Goal: Task Accomplishment & Management: Complete application form

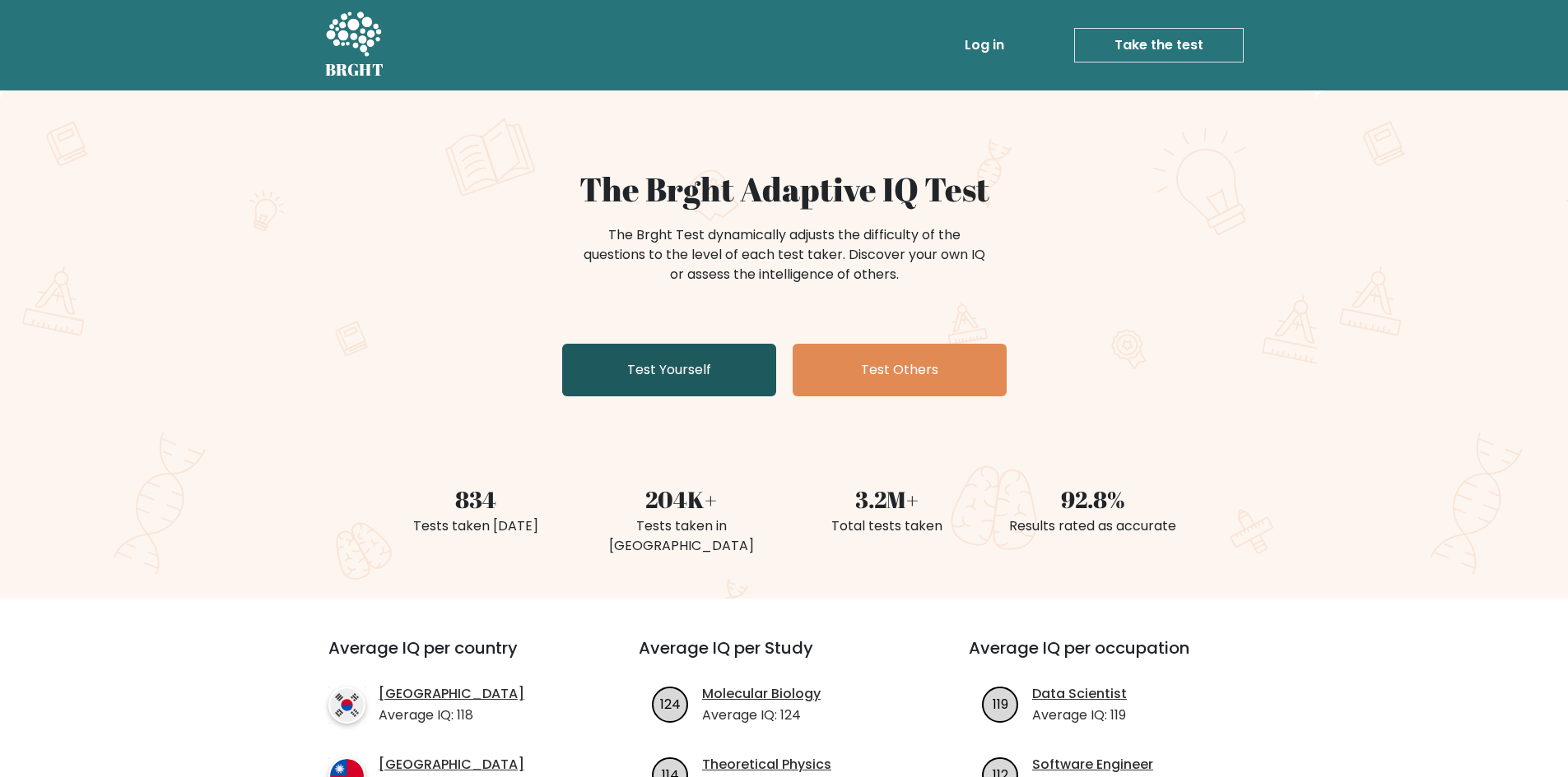
click at [678, 371] on link "Test Yourself" at bounding box center [669, 371] width 214 height 53
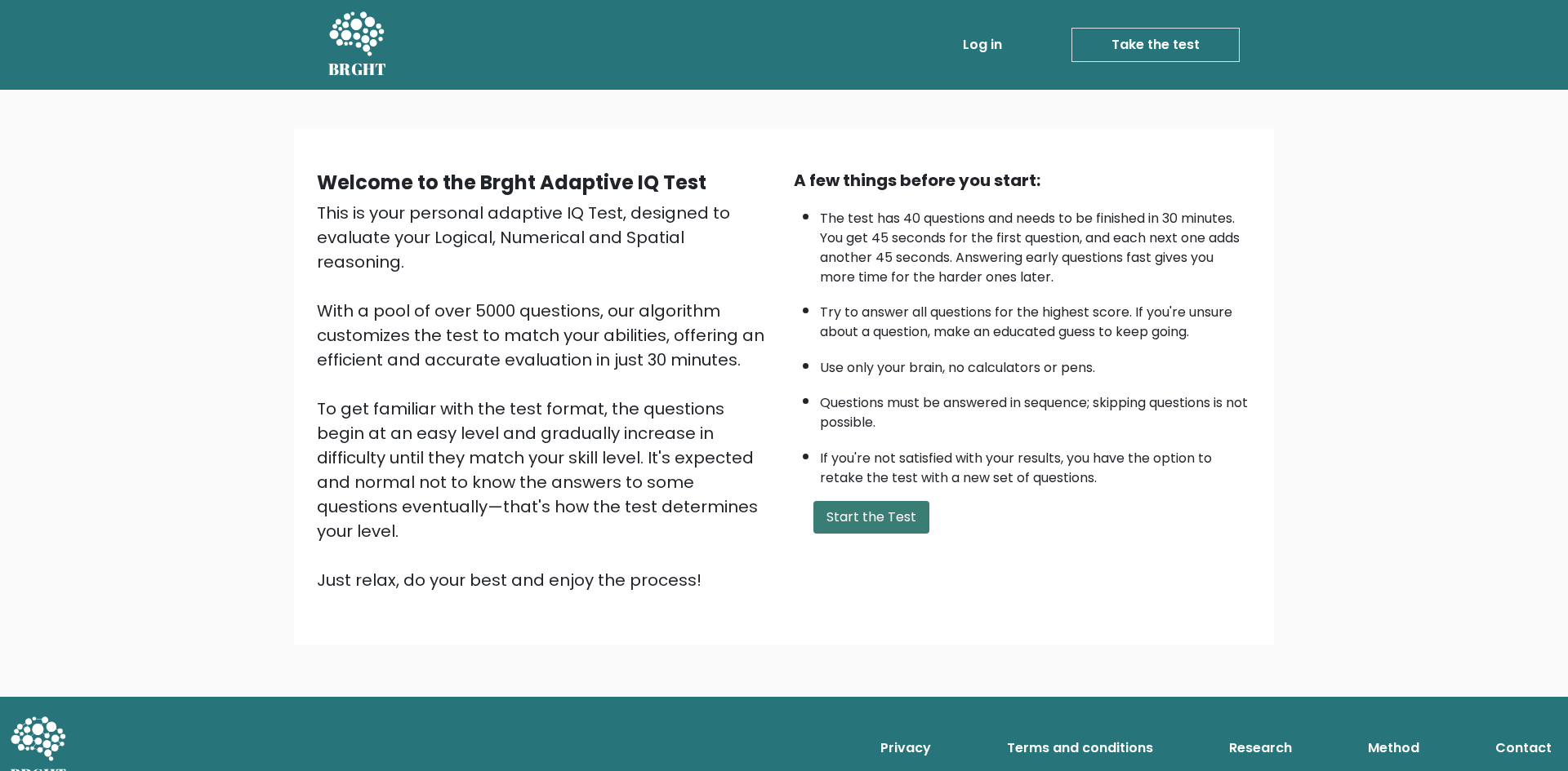
click at [873, 511] on button "Start the Test" at bounding box center [871, 517] width 116 height 32
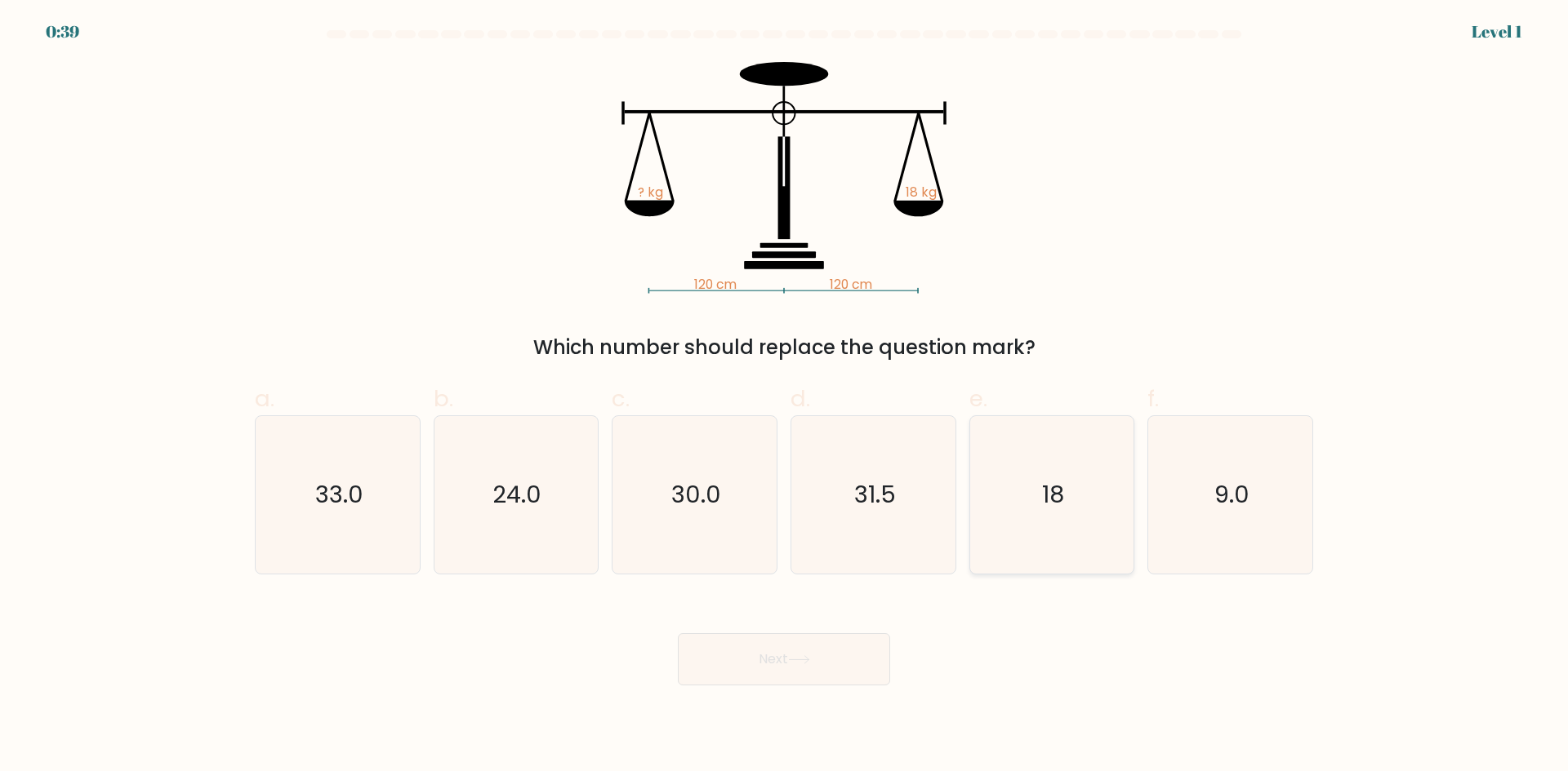
click at [1055, 481] on text "18" at bounding box center [1053, 494] width 22 height 32
click at [784, 396] on input "e. 18" at bounding box center [784, 391] width 1 height 10
radio input "true"
click at [828, 653] on button "Next" at bounding box center [784, 659] width 213 height 52
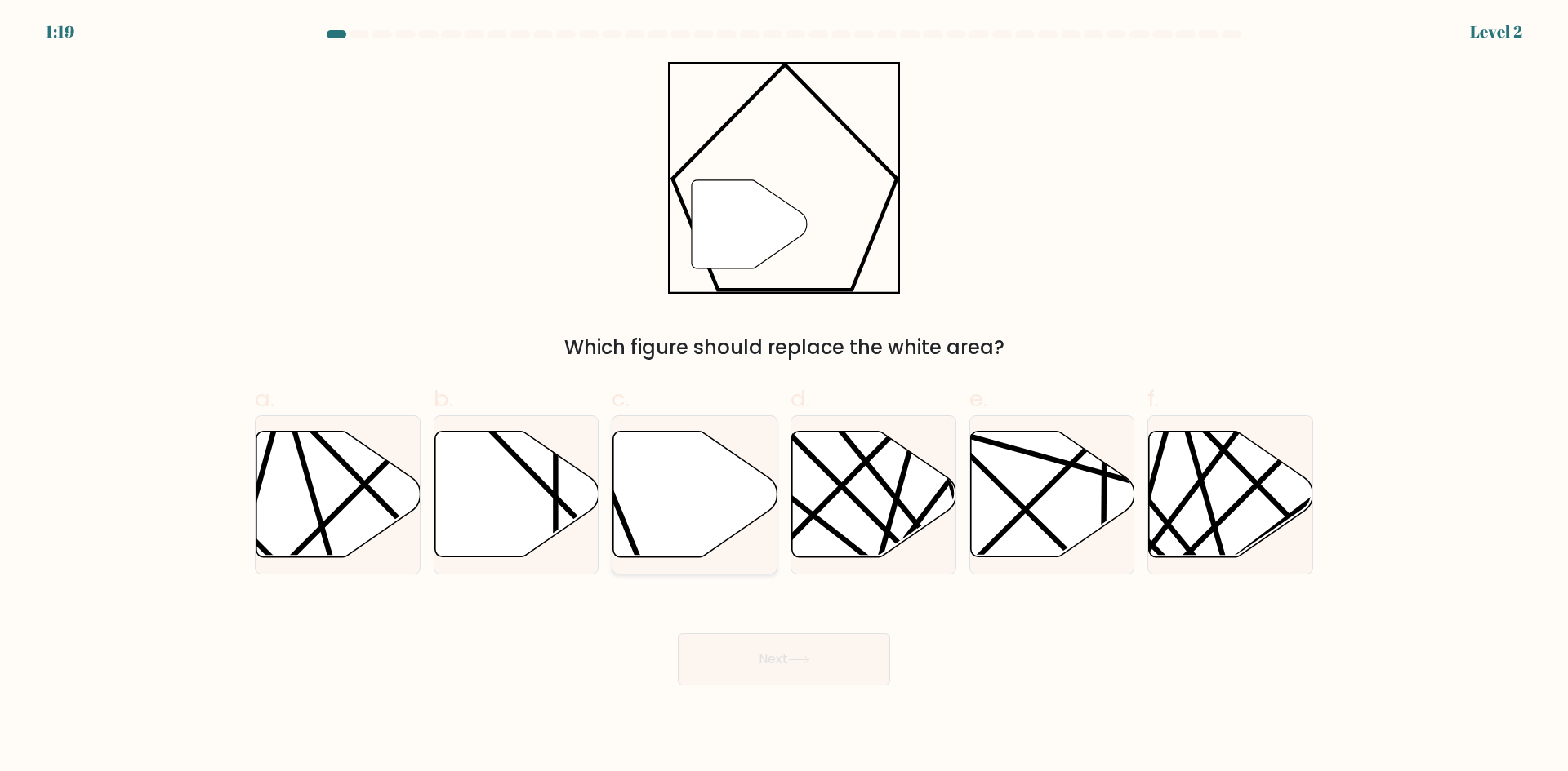
click at [696, 527] on icon at bounding box center [696, 495] width 164 height 125
click at [784, 396] on input "c." at bounding box center [784, 391] width 1 height 10
radio input "true"
click at [791, 667] on button "Next" at bounding box center [784, 659] width 213 height 52
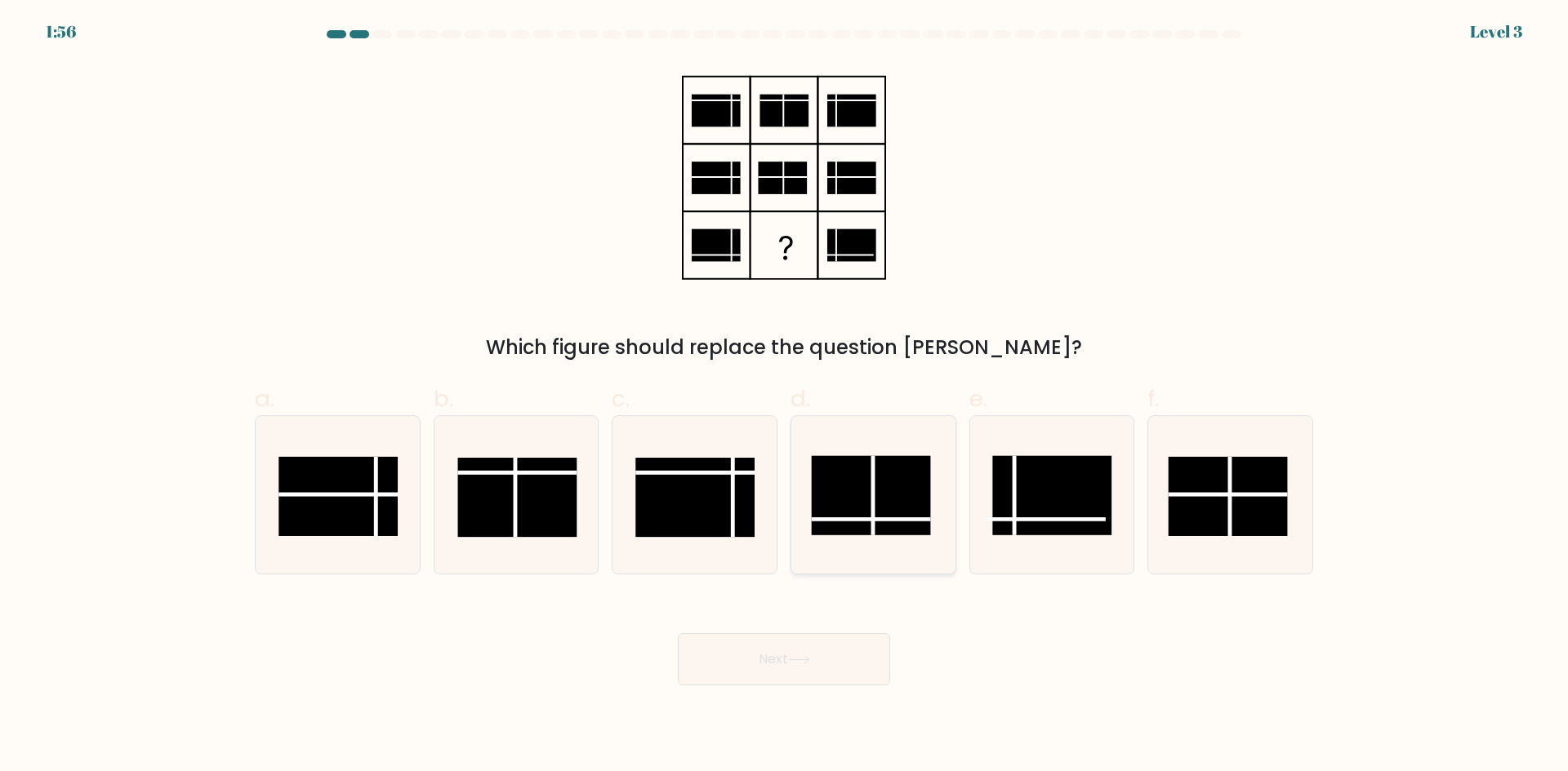
click at [833, 536] on icon at bounding box center [873, 495] width 158 height 158
click at [784, 396] on input "d." at bounding box center [784, 391] width 1 height 10
radio input "true"
click at [796, 659] on icon at bounding box center [798, 659] width 19 height 7
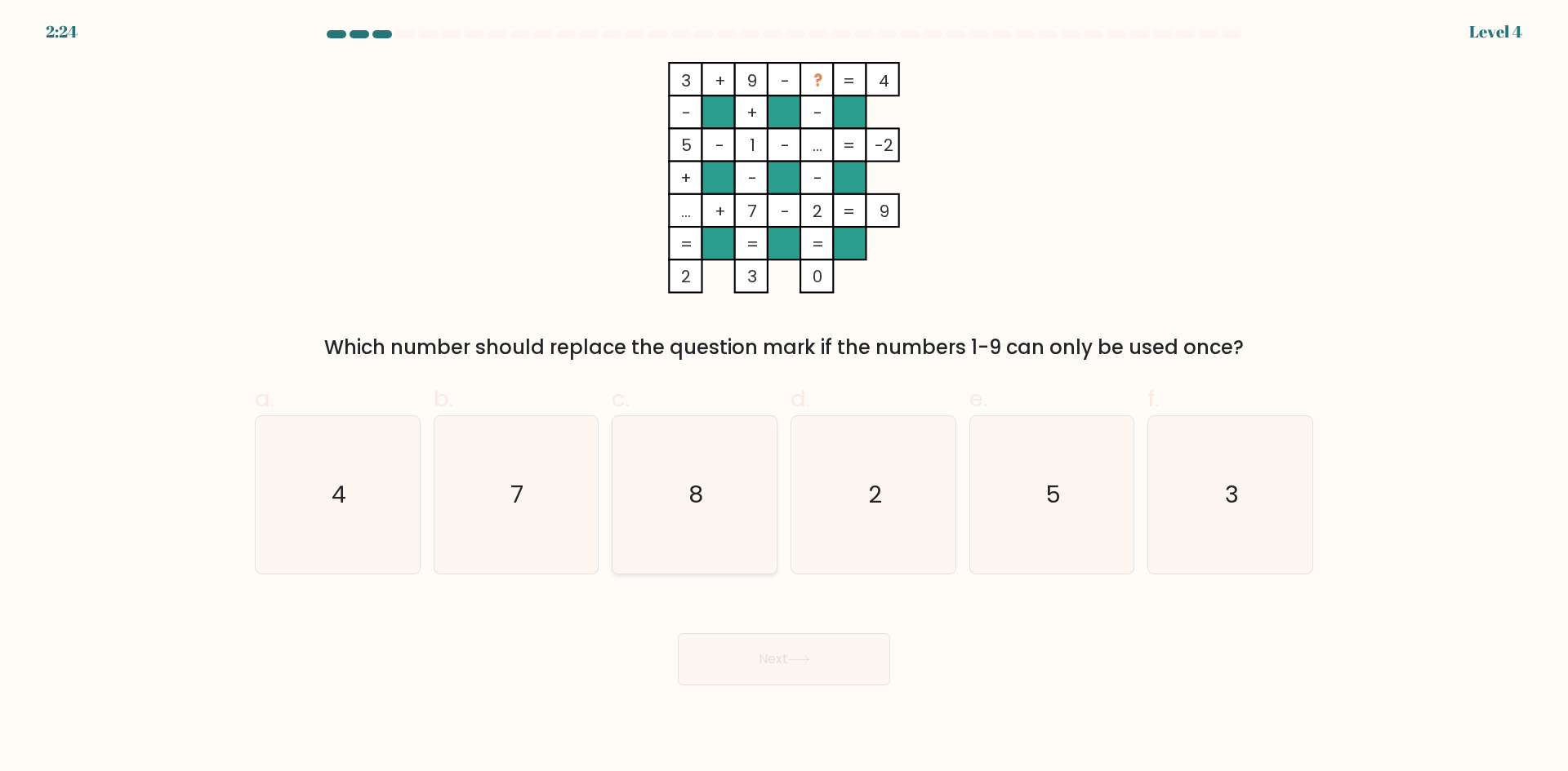
click at [708, 484] on icon "8" at bounding box center [694, 495] width 158 height 158
click at [784, 396] on input "c. 8" at bounding box center [784, 391] width 1 height 10
radio input "true"
click at [754, 659] on button "Next" at bounding box center [784, 659] width 213 height 52
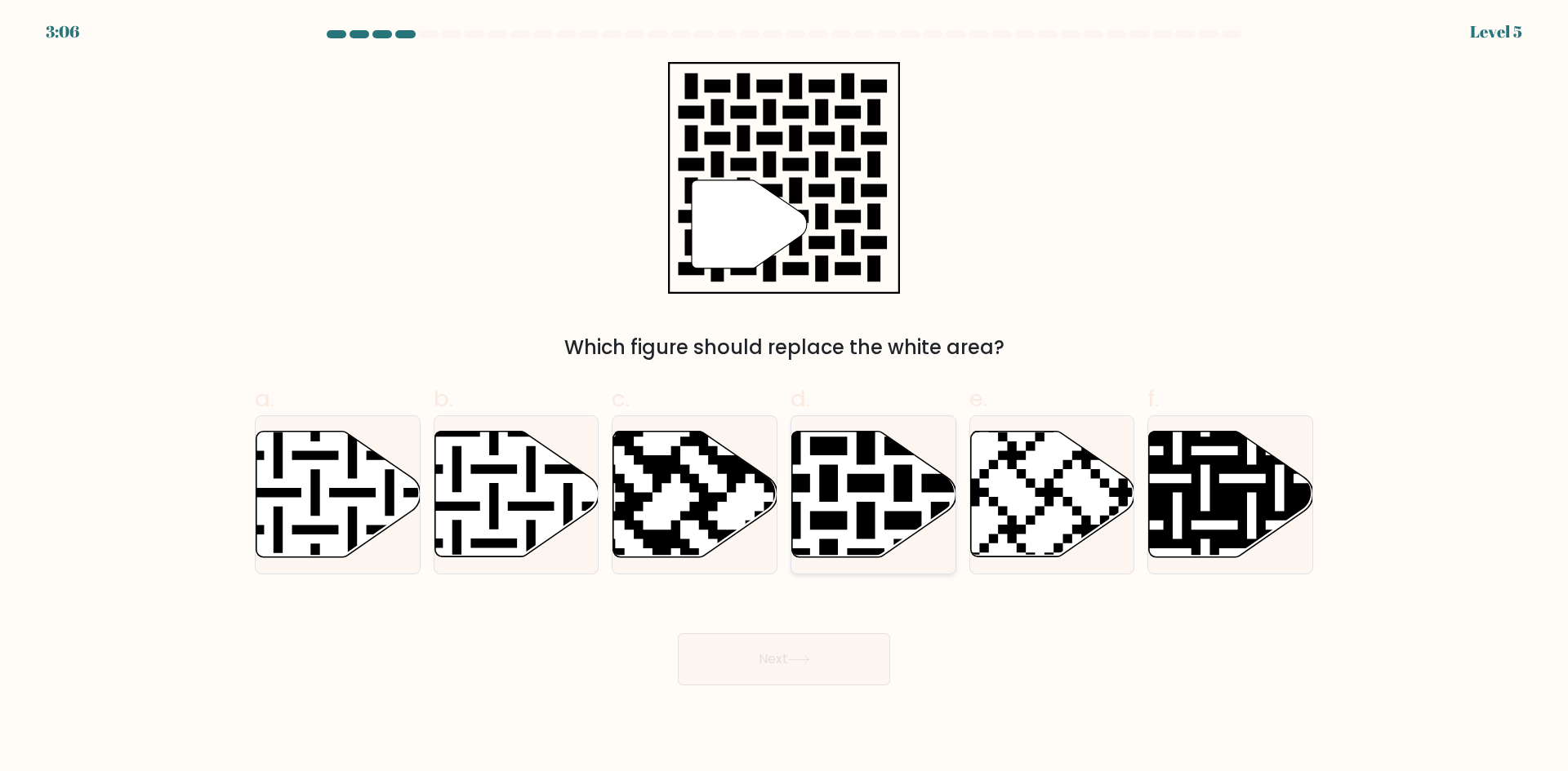
click at [848, 493] on icon at bounding box center [874, 495] width 164 height 125
click at [784, 396] on input "d." at bounding box center [784, 391] width 1 height 10
radio input "true"
click at [769, 667] on button "Next" at bounding box center [784, 659] width 213 height 52
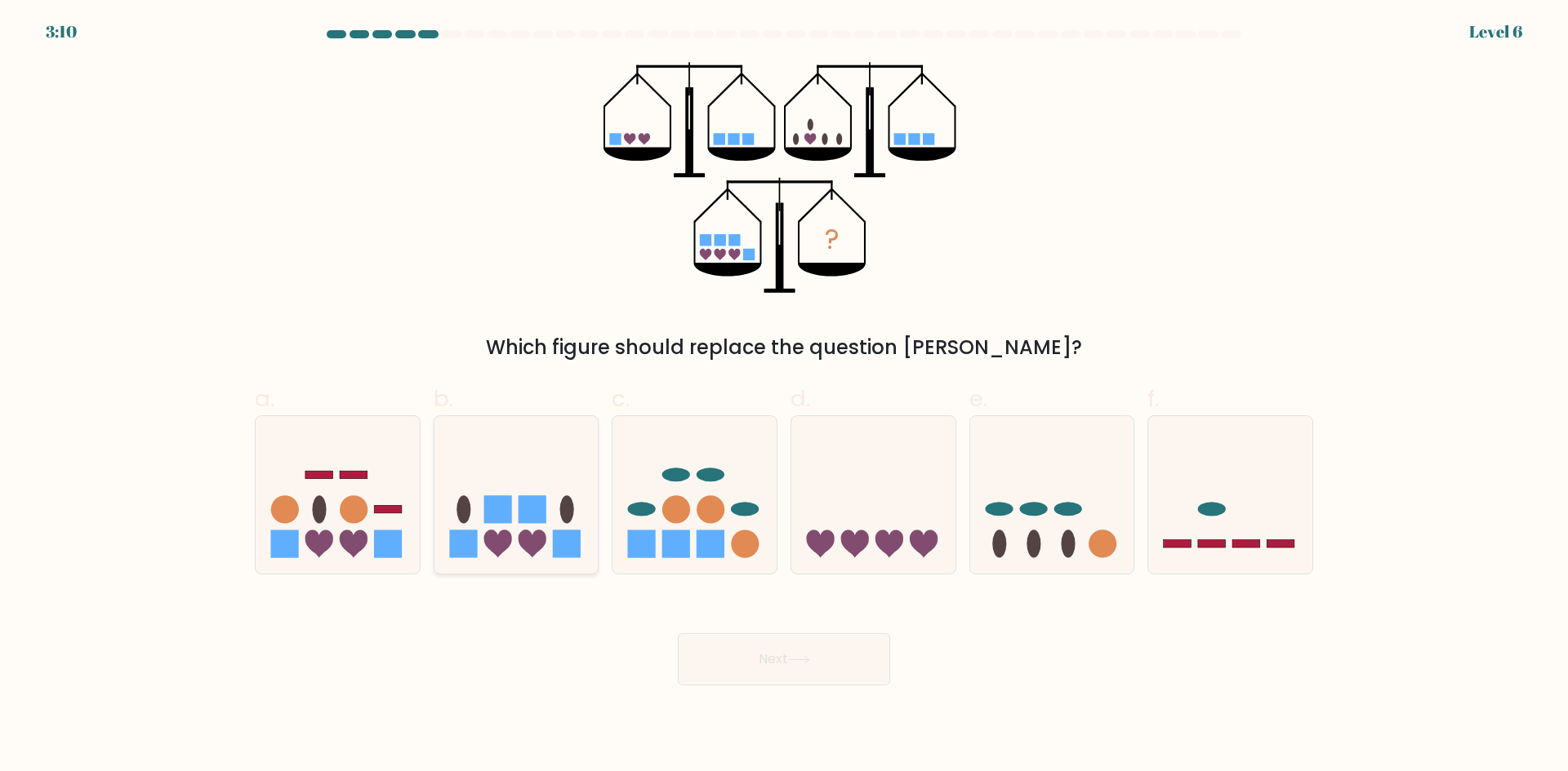
click at [442, 538] on icon at bounding box center [516, 495] width 164 height 136
click at [784, 396] on input "b." at bounding box center [784, 391] width 1 height 10
radio input "true"
click at [783, 663] on button "Next" at bounding box center [784, 659] width 213 height 52
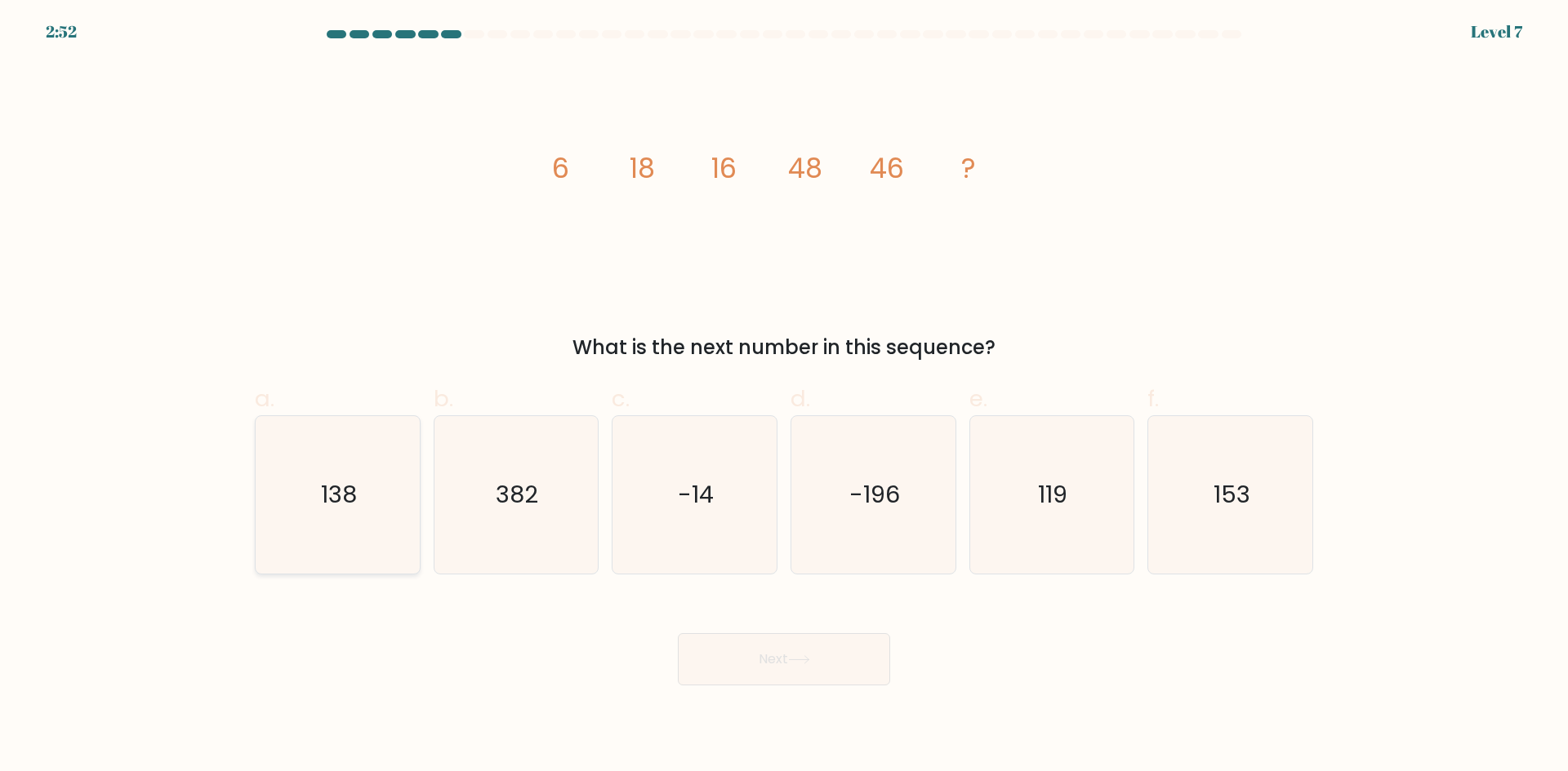
click at [347, 484] on text "138" at bounding box center [338, 494] width 36 height 32
click at [784, 396] on input "a. 138" at bounding box center [784, 391] width 1 height 10
radio input "true"
click at [784, 685] on button "Next" at bounding box center [784, 659] width 213 height 52
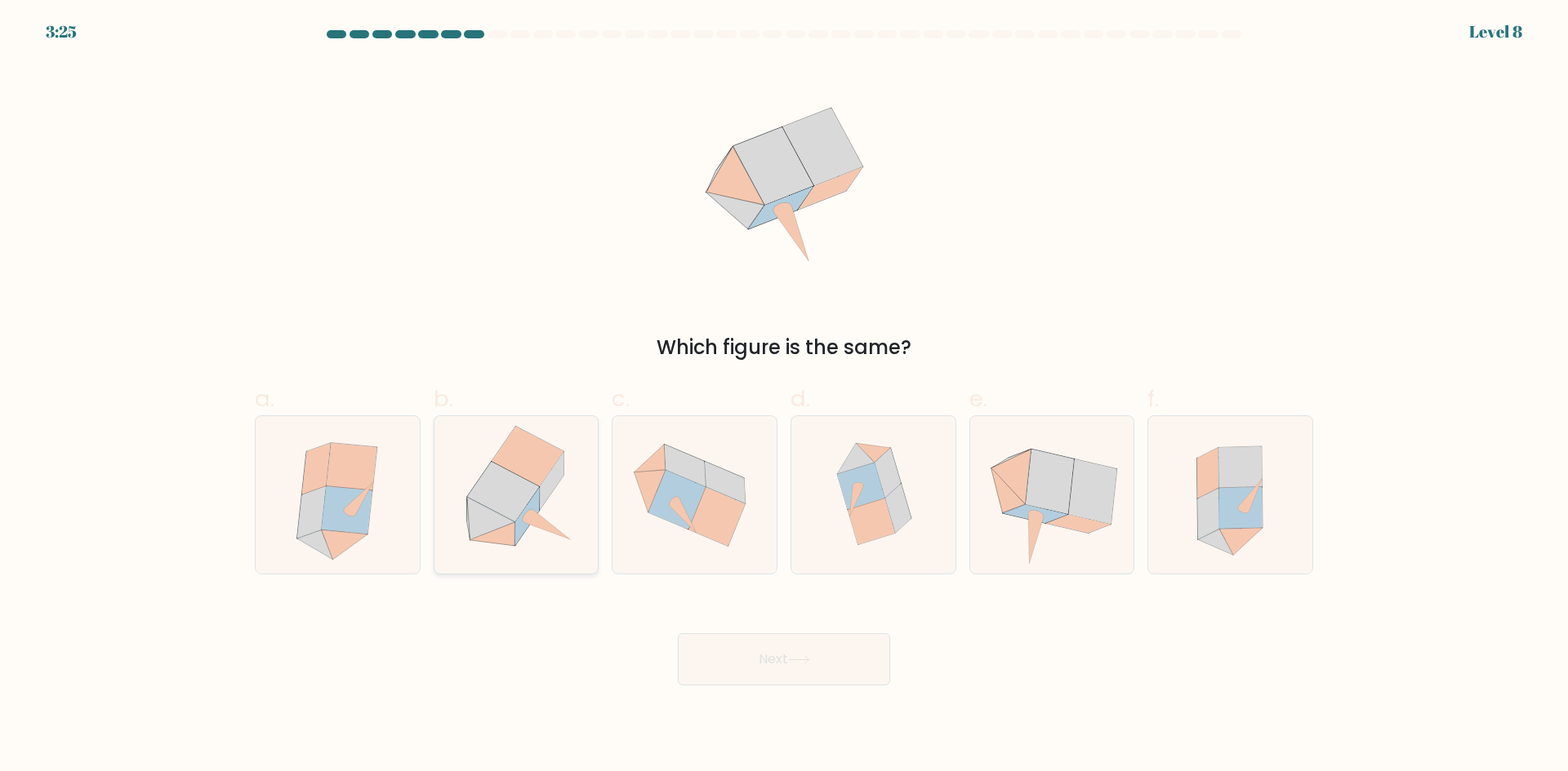
click at [536, 543] on icon at bounding box center [515, 495] width 154 height 158
click at [784, 396] on input "b." at bounding box center [784, 391] width 1 height 10
radio input "true"
click at [869, 529] on icon at bounding box center [872, 521] width 47 height 46
click at [784, 396] on input "d." at bounding box center [784, 391] width 1 height 10
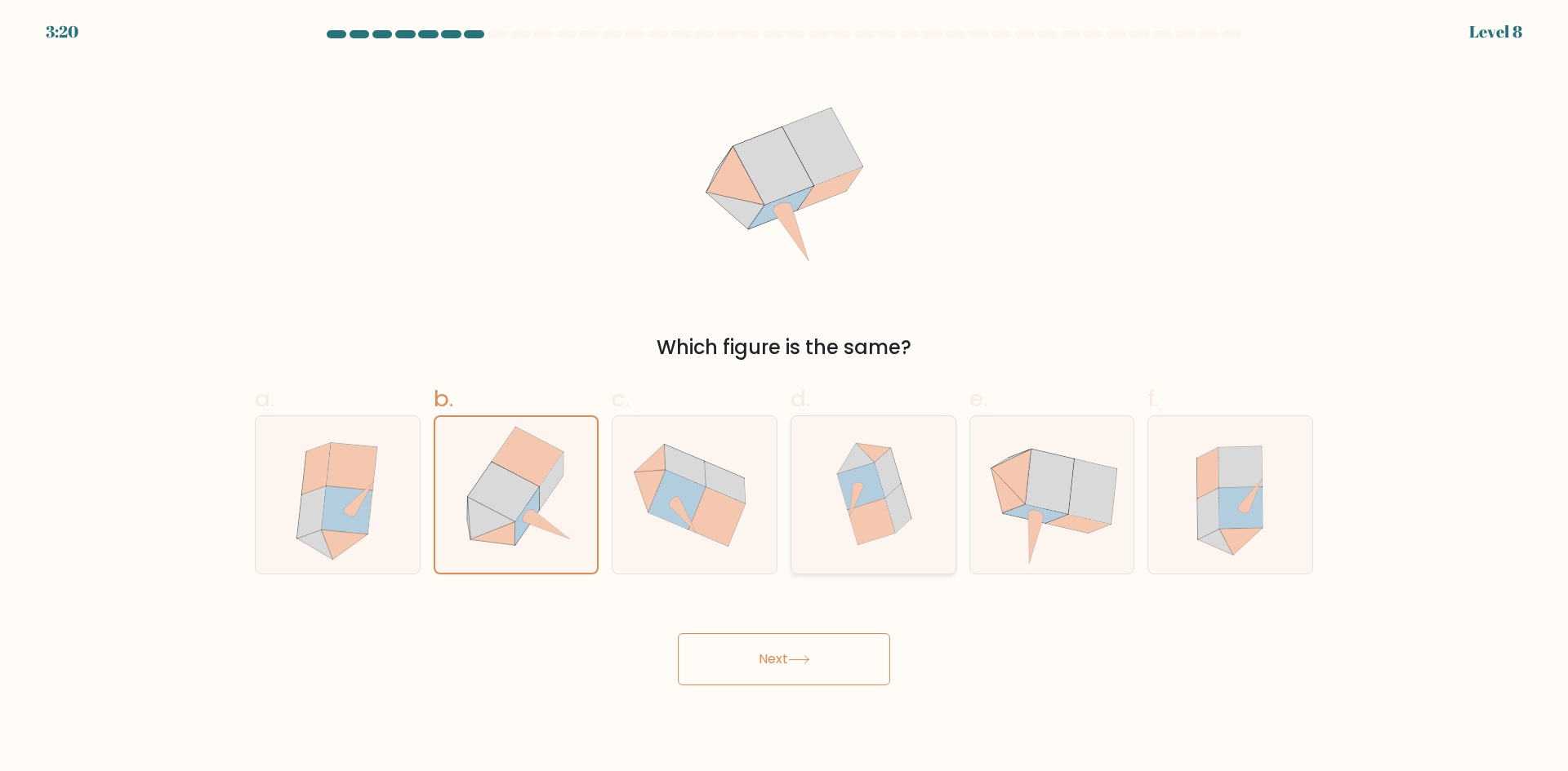
radio input "true"
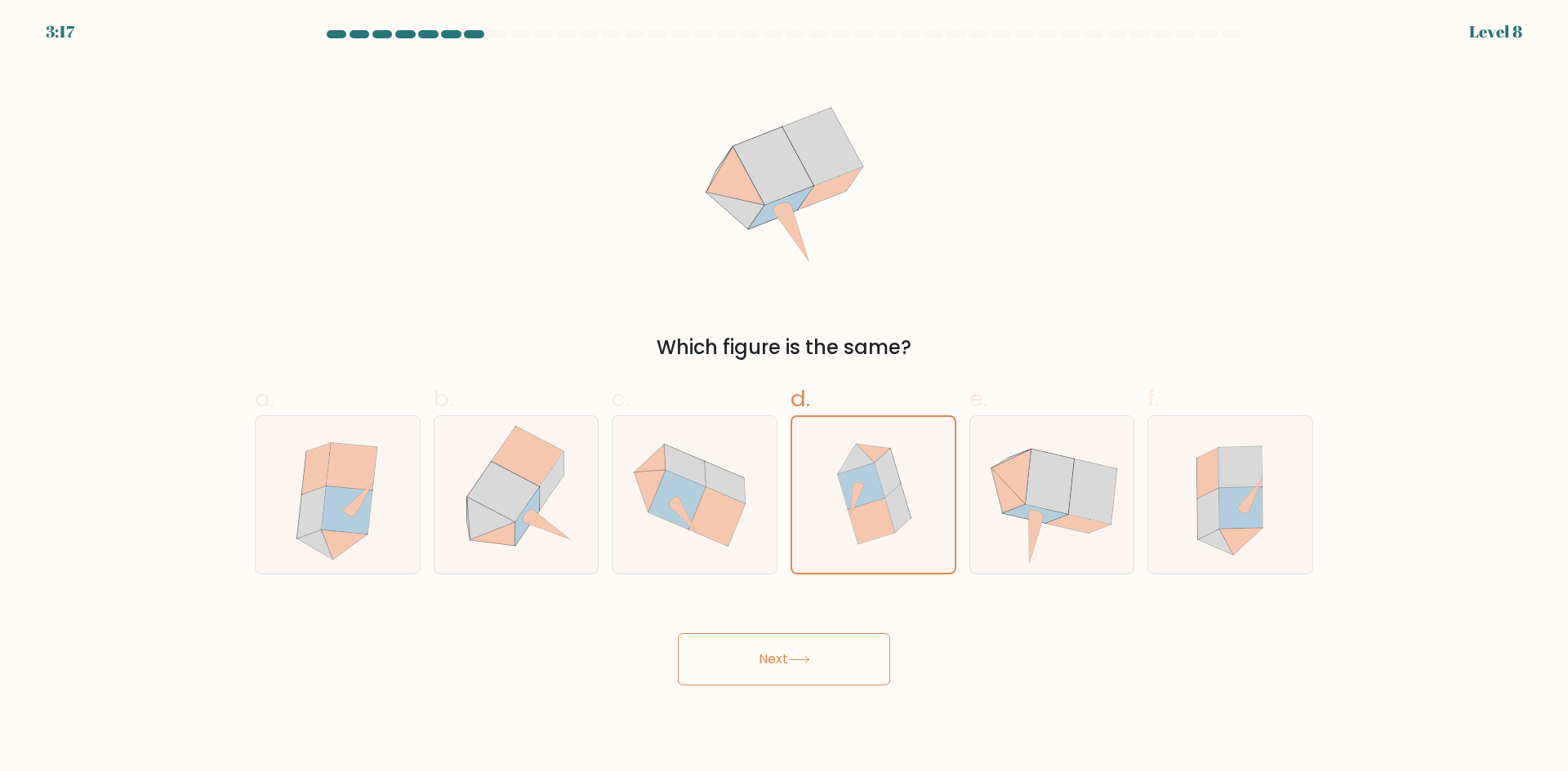
click at [852, 671] on button "Next" at bounding box center [784, 659] width 213 height 52
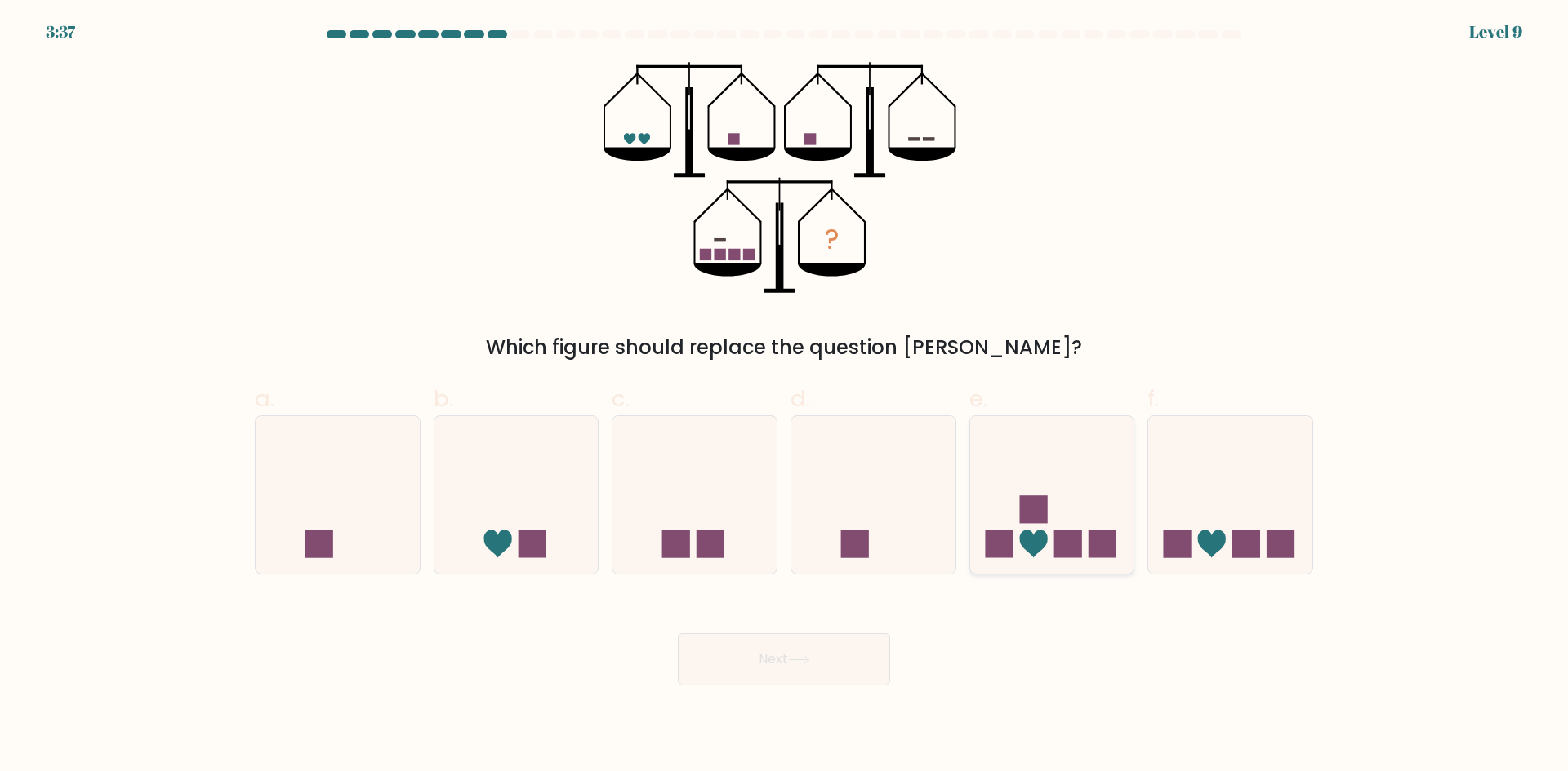
click at [1022, 508] on rect at bounding box center [1033, 511] width 28 height 28
click at [784, 396] on input "e." at bounding box center [784, 391] width 1 height 10
radio input "true"
click at [836, 680] on button "Next" at bounding box center [784, 659] width 213 height 52
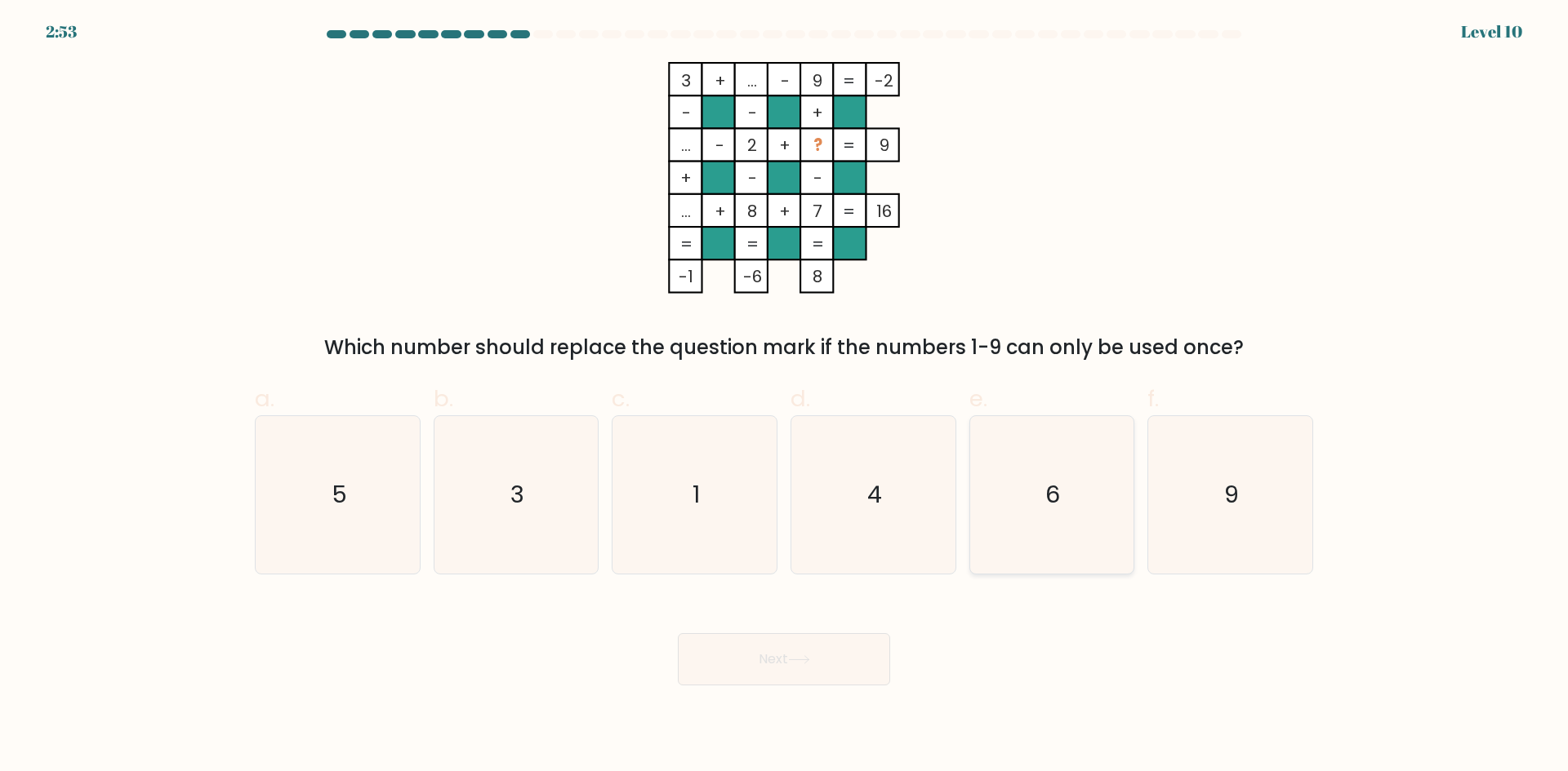
click at [1080, 526] on icon "6" at bounding box center [1051, 495] width 158 height 158
click at [784, 396] on input "e. 6" at bounding box center [784, 391] width 1 height 10
radio input "true"
click at [860, 658] on button "Next" at bounding box center [784, 659] width 213 height 52
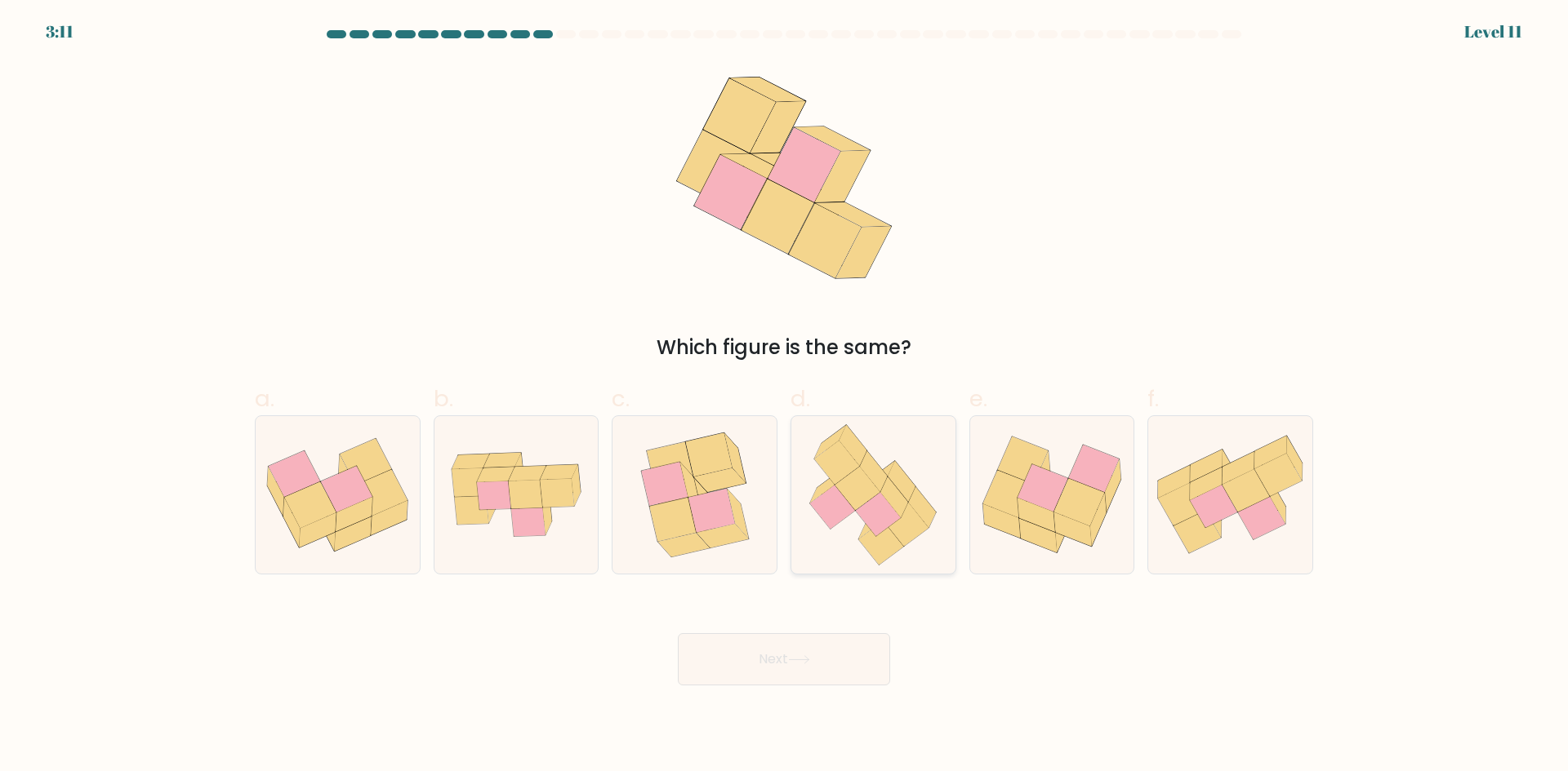
click at [857, 511] on icon at bounding box center [879, 514] width 45 height 44
click at [784, 396] on input "d." at bounding box center [784, 391] width 1 height 10
radio input "true"
drag, startPoint x: 693, startPoint y: 545, endPoint x: 726, endPoint y: 612, distance: 74.7
drag, startPoint x: 726, startPoint y: 612, endPoint x: 658, endPoint y: 617, distance: 68.2
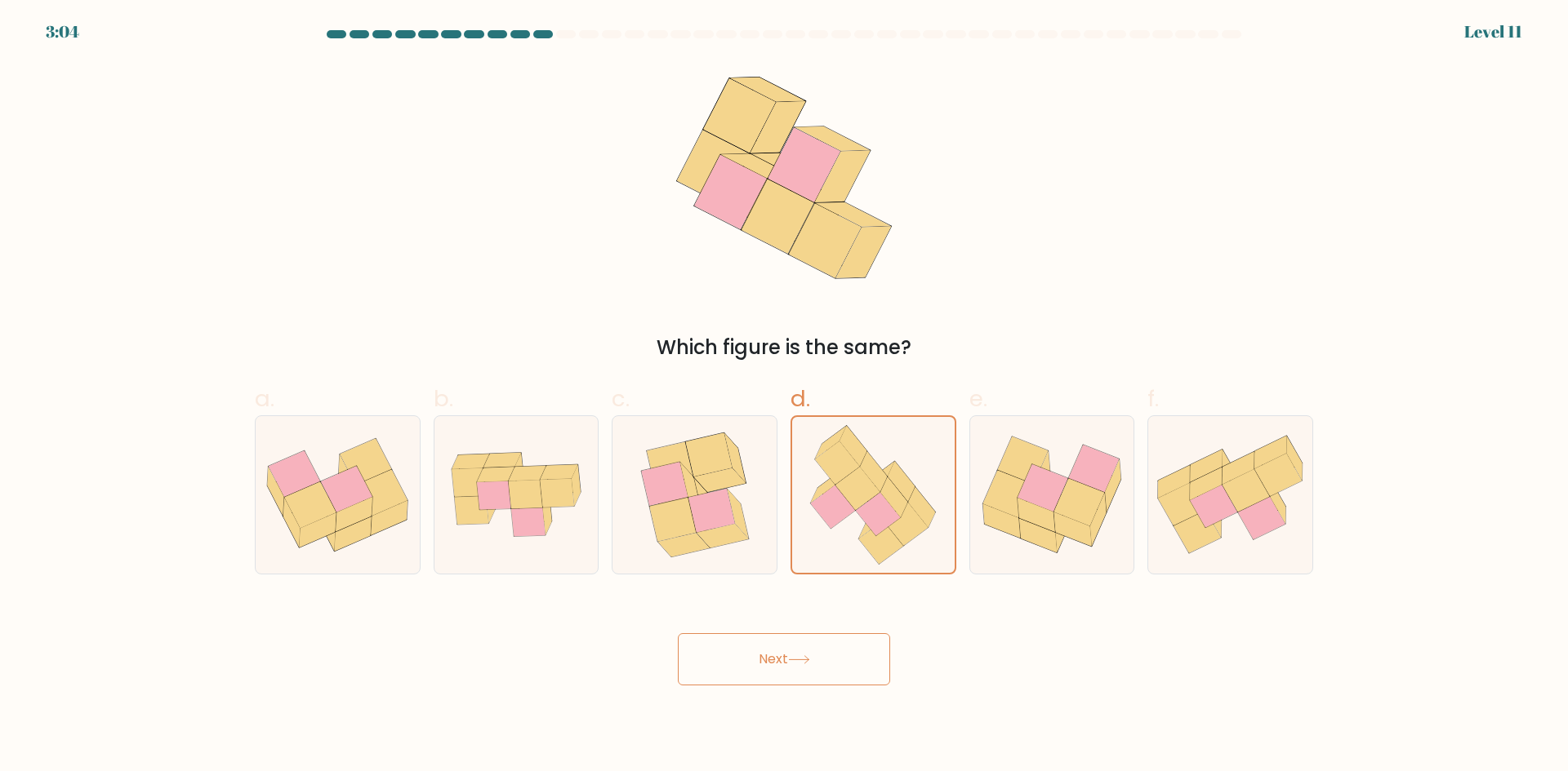
click at [652, 615] on div "Next" at bounding box center [784, 639] width 1078 height 91
click at [777, 642] on button "Next" at bounding box center [784, 659] width 213 height 52
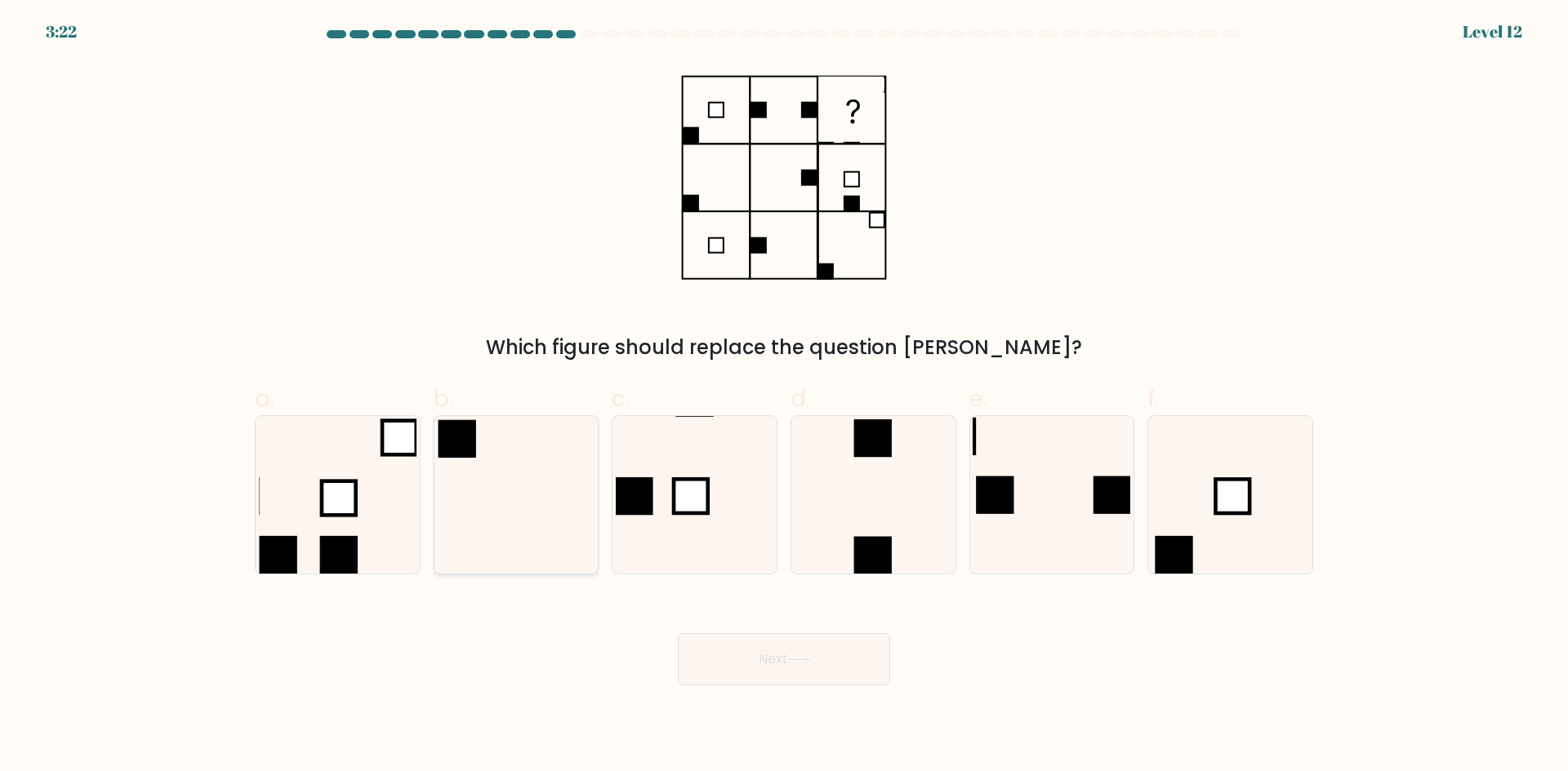
click at [563, 506] on icon at bounding box center [515, 495] width 158 height 158
click at [784, 396] on input "b." at bounding box center [784, 391] width 1 height 10
radio input "true"
click at [743, 670] on button "Next" at bounding box center [784, 659] width 213 height 52
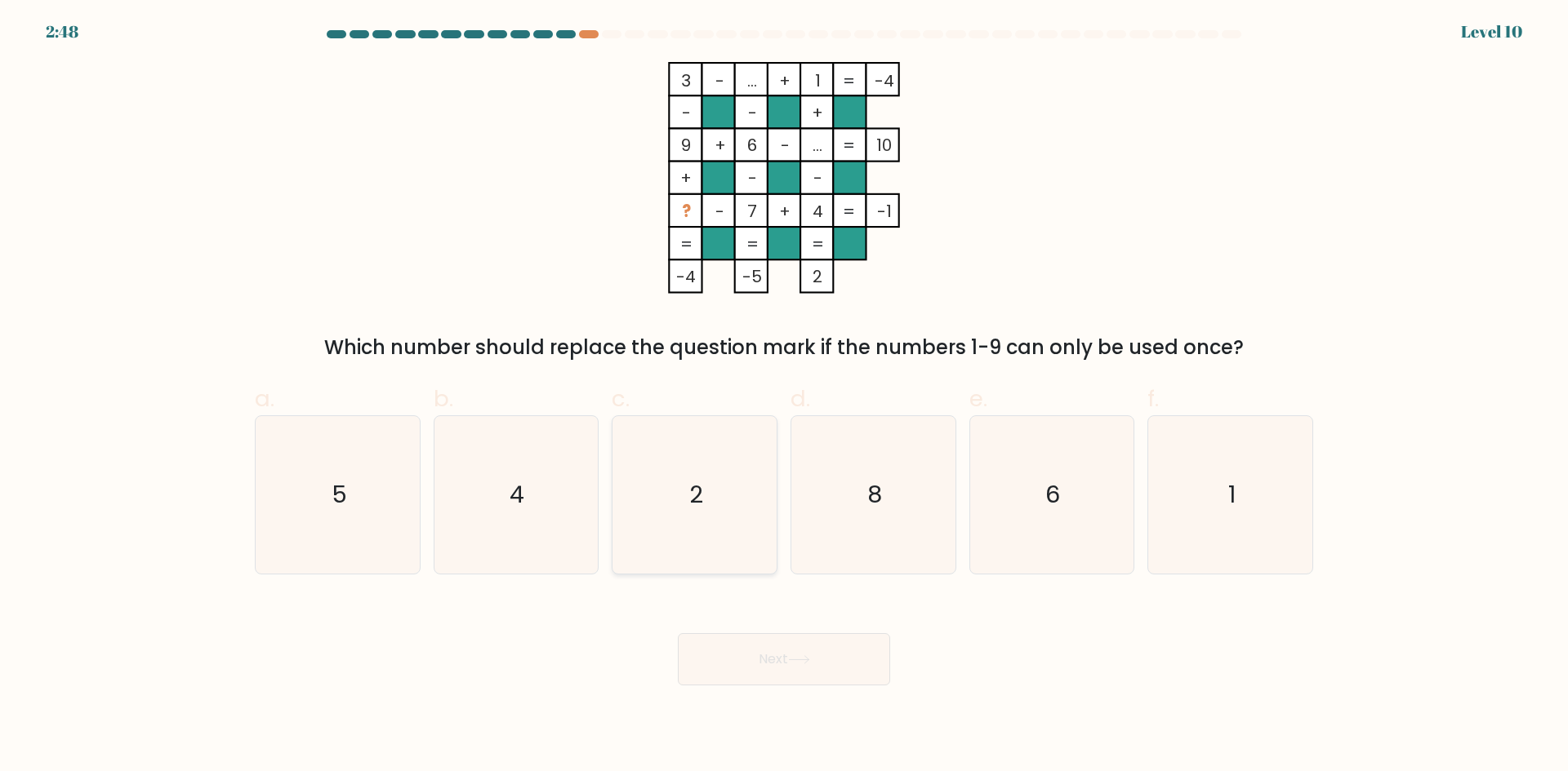
click at [703, 495] on text "2" at bounding box center [696, 494] width 14 height 32
click at [784, 396] on input "c. 2" at bounding box center [784, 391] width 1 height 10
radio input "true"
click at [810, 679] on button "Next" at bounding box center [784, 659] width 213 height 52
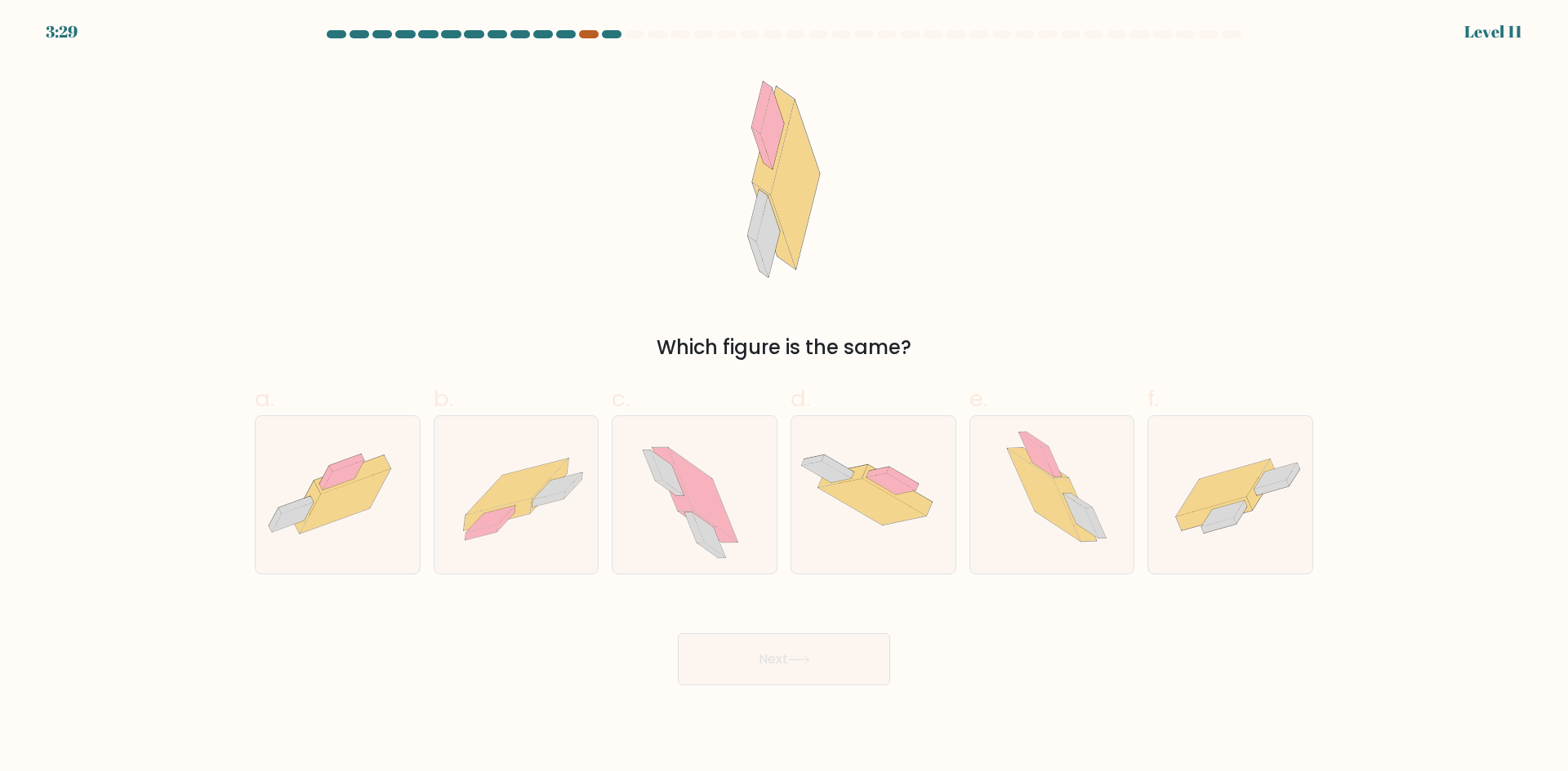
click at [588, 35] on div at bounding box center [588, 34] width 19 height 8
click at [590, 35] on div at bounding box center [588, 34] width 19 height 8
click at [1008, 524] on icon at bounding box center [1052, 495] width 138 height 158
click at [784, 396] on input "e." at bounding box center [784, 391] width 1 height 10
radio input "true"
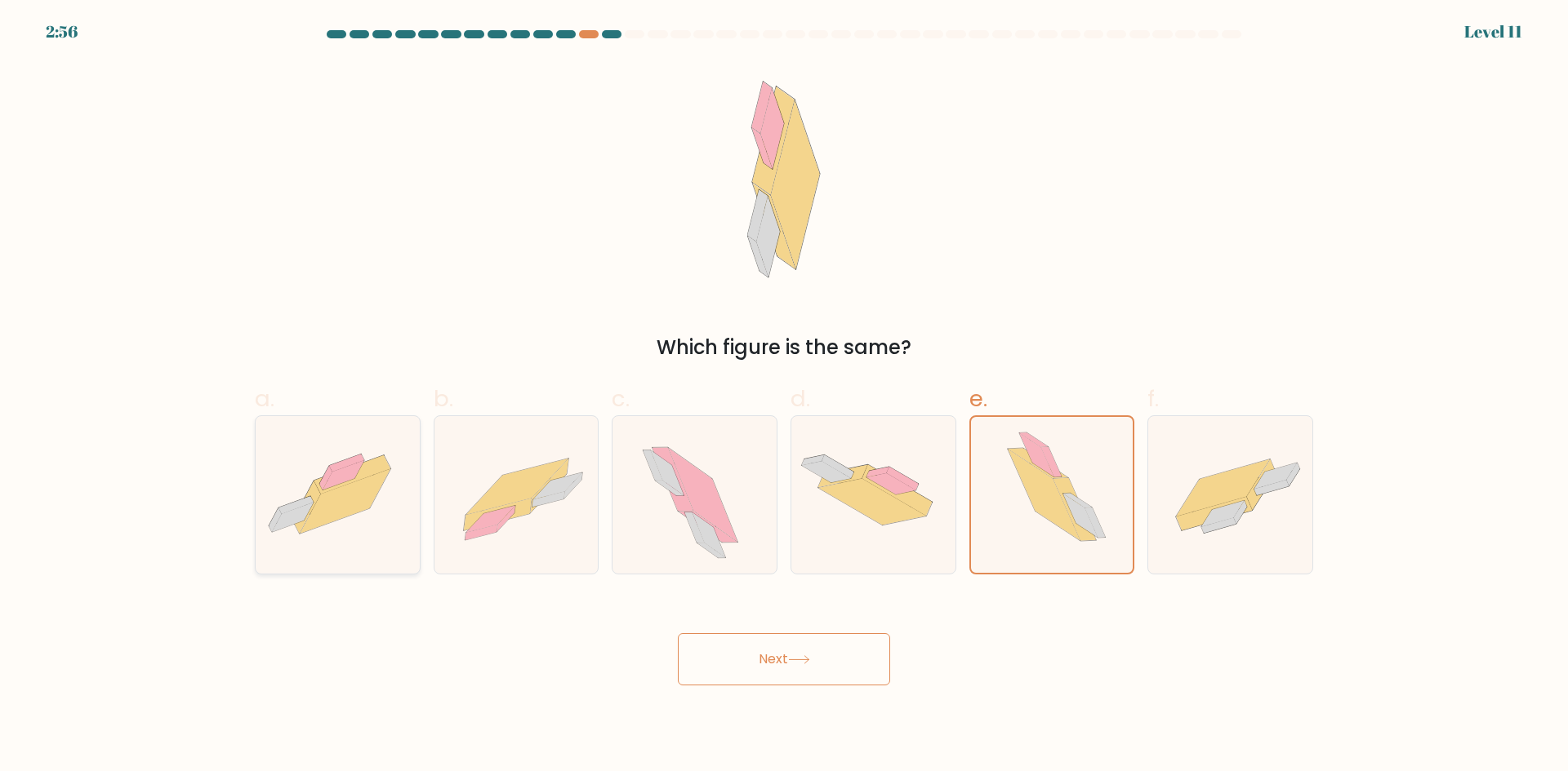
click at [373, 533] on icon at bounding box center [337, 495] width 164 height 123
click at [784, 396] on input "a." at bounding box center [784, 391] width 1 height 10
radio input "true"
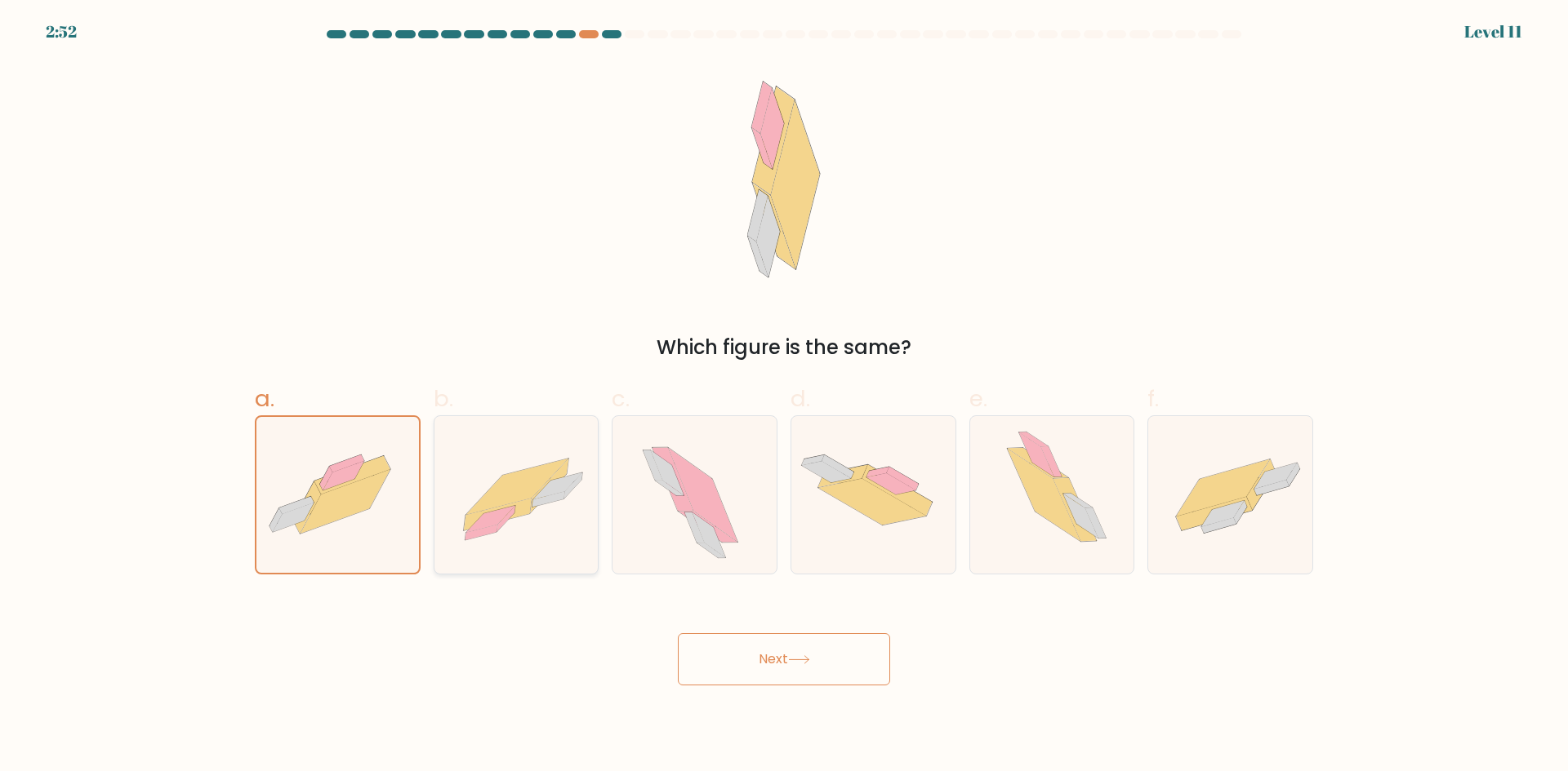
click at [569, 509] on icon at bounding box center [516, 494] width 164 height 118
click at [784, 396] on input "b." at bounding box center [784, 391] width 1 height 10
radio input "true"
click at [794, 663] on icon at bounding box center [798, 659] width 22 height 9
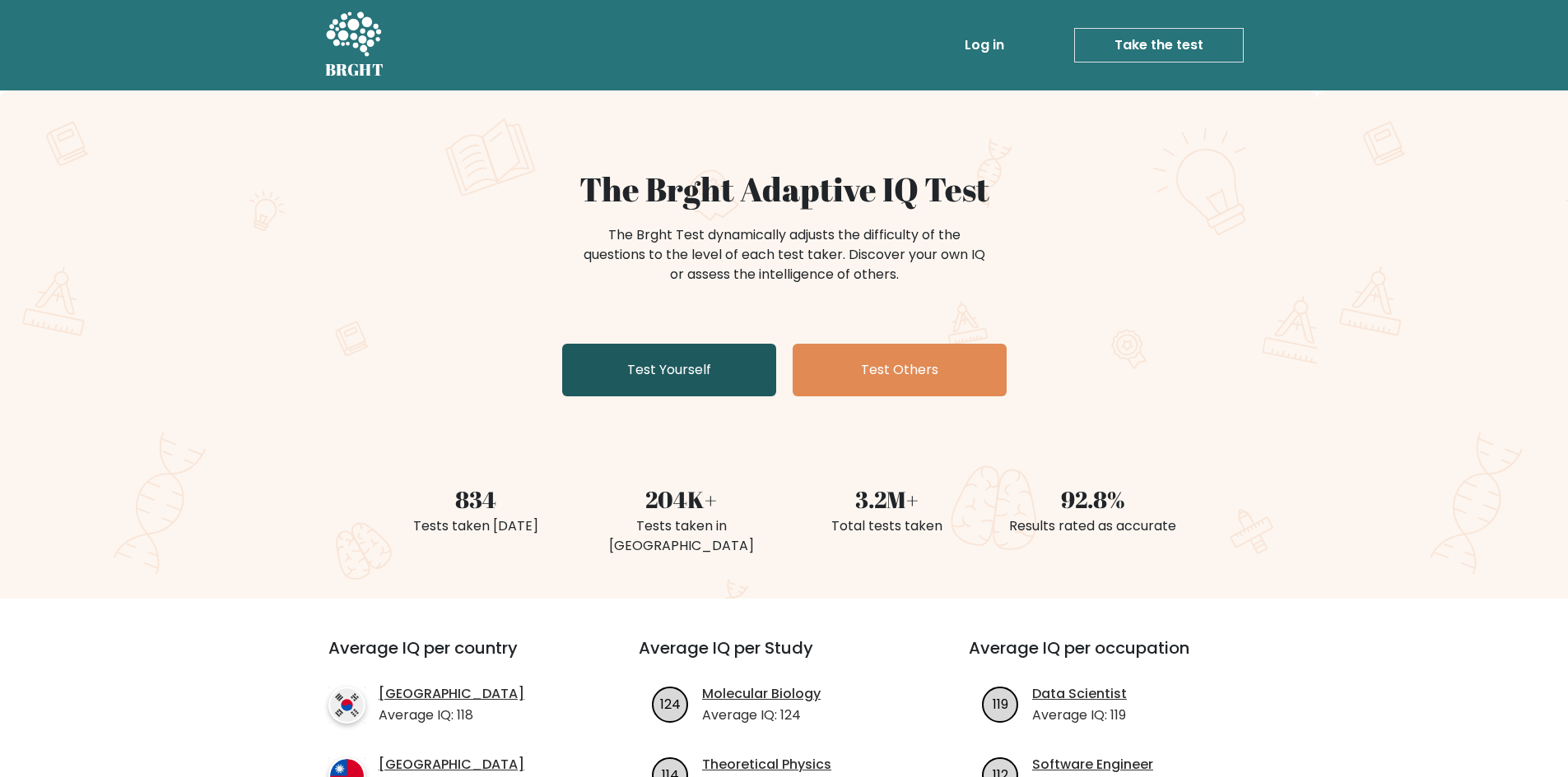
click at [671, 359] on link "Test Yourself" at bounding box center [669, 371] width 214 height 53
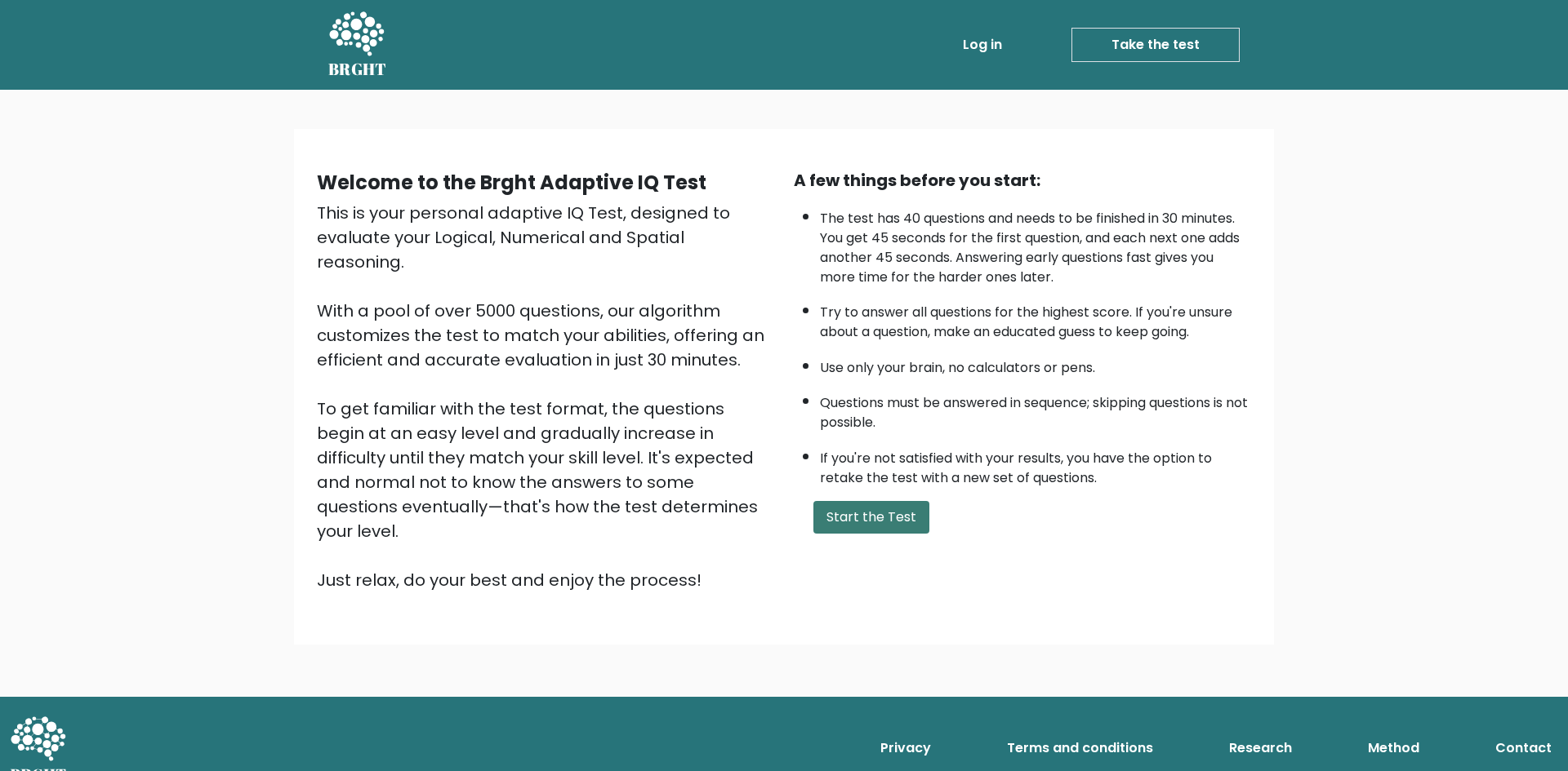
click at [876, 524] on button "Start the Test" at bounding box center [871, 517] width 116 height 32
